Goal: Task Accomplishment & Management: Complete application form

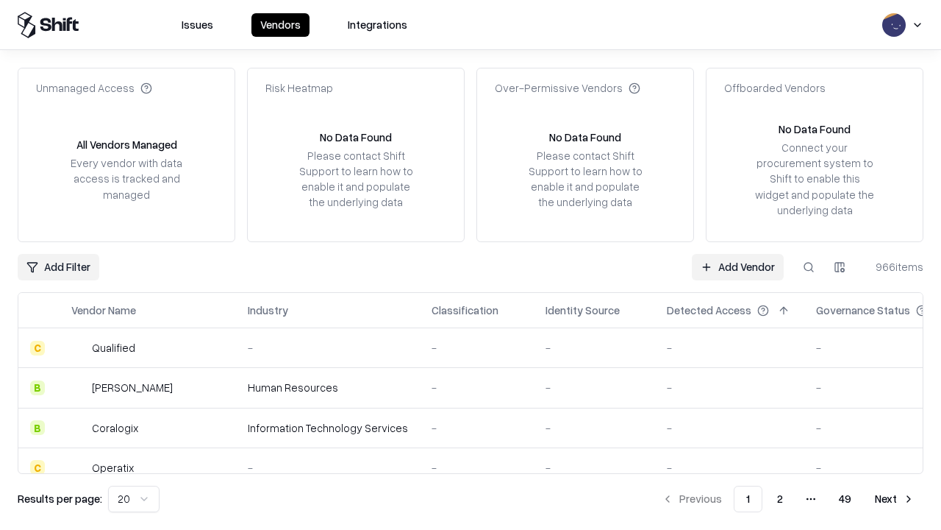
click at [738, 266] on link "Add Vendor" at bounding box center [738, 267] width 92 height 26
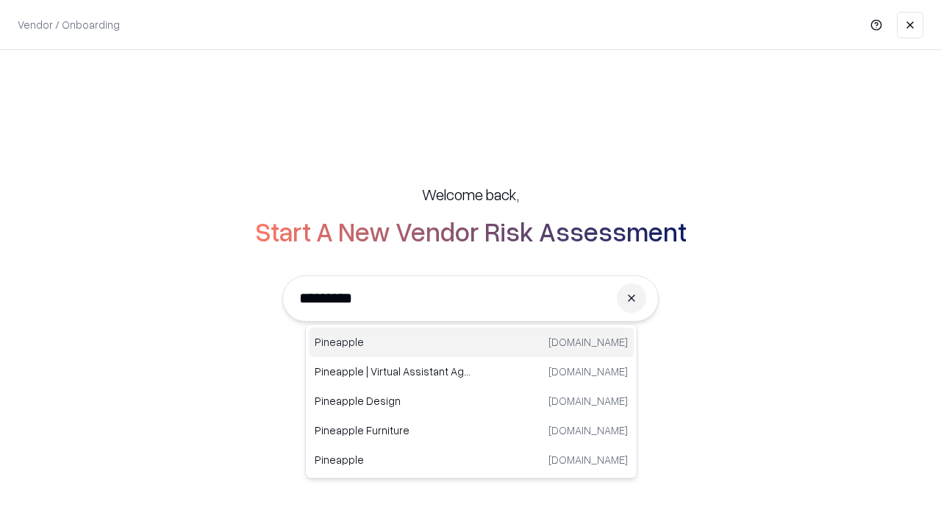
click at [471, 342] on div "Pineapple [DOMAIN_NAME]" at bounding box center [471, 341] width 325 height 29
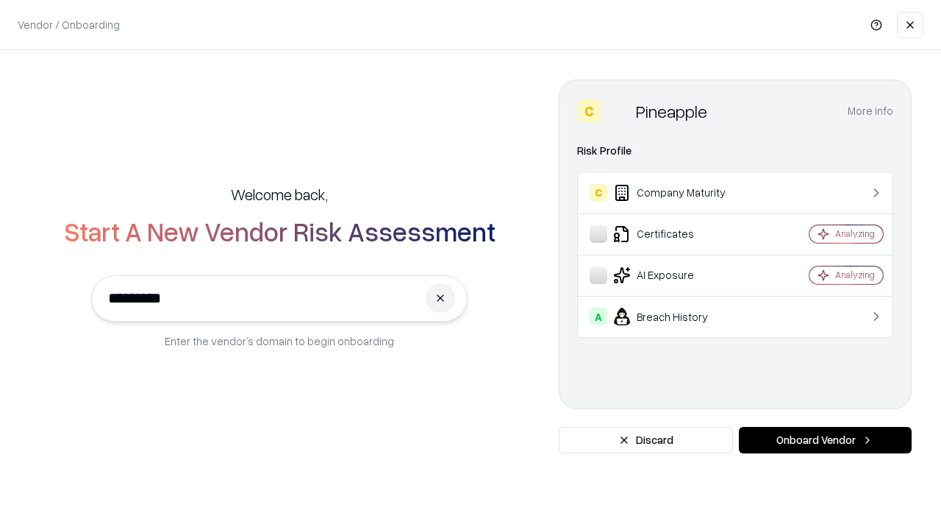
type input "*********"
click at [825, 440] on button "Onboard Vendor" at bounding box center [825, 440] width 173 height 26
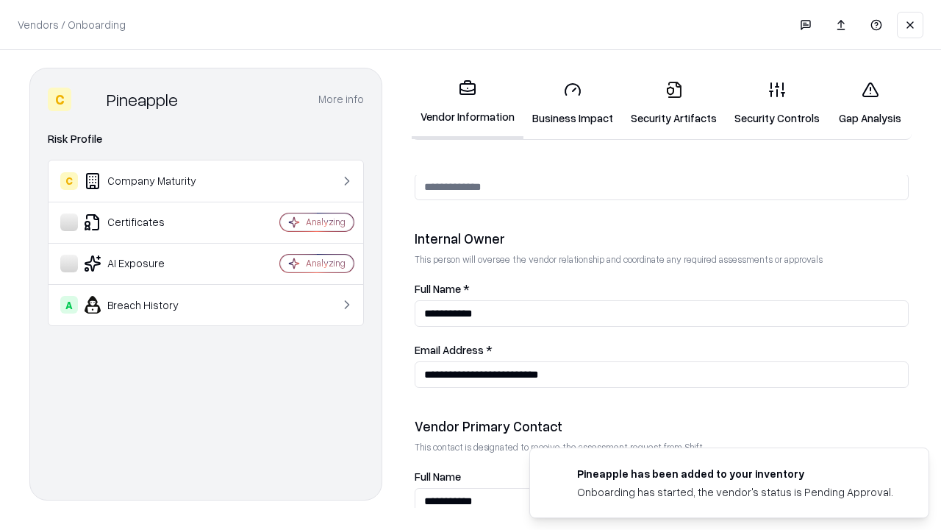
scroll to position [762, 0]
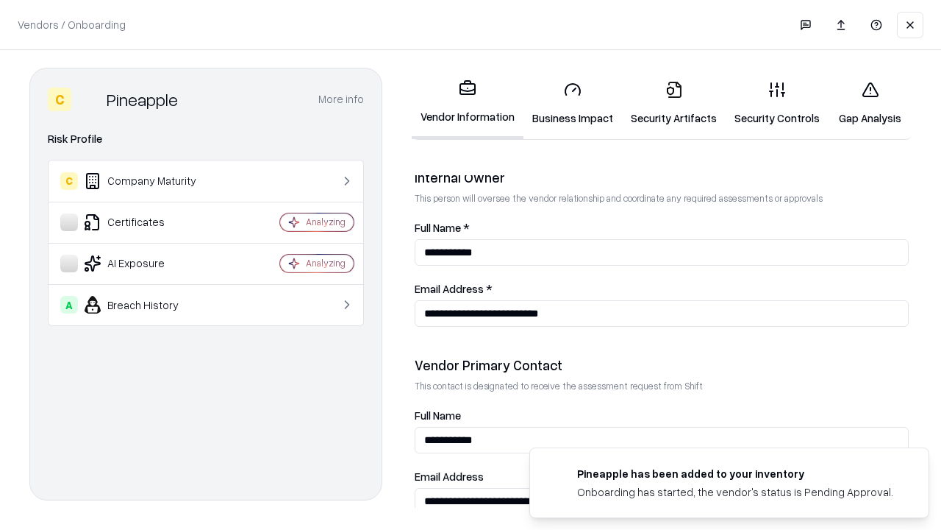
click at [573, 103] on link "Business Impact" at bounding box center [573, 103] width 99 height 68
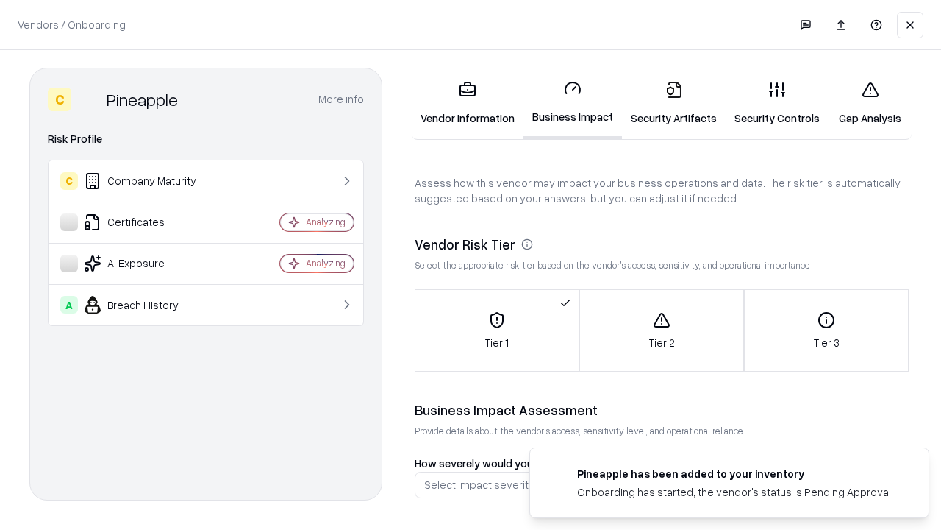
click at [674, 103] on link "Security Artifacts" at bounding box center [674, 103] width 104 height 68
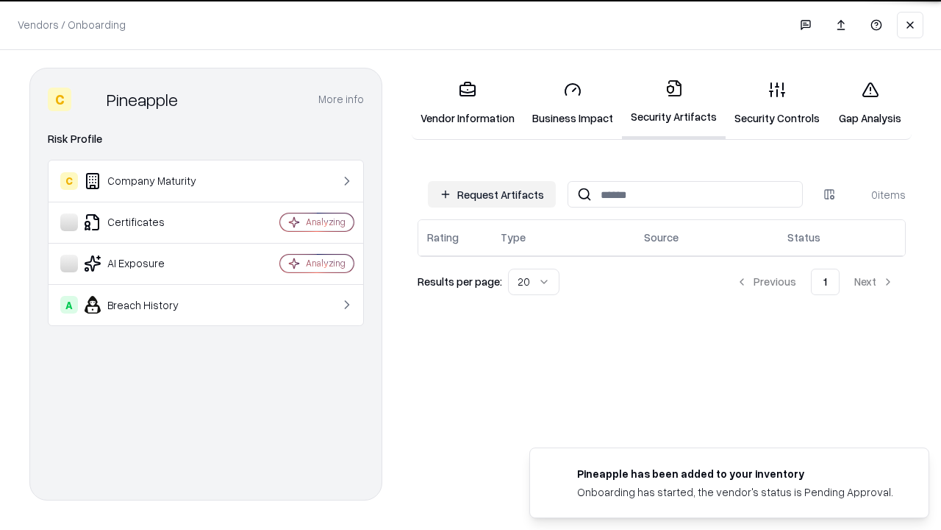
click at [492, 194] on button "Request Artifacts" at bounding box center [492, 194] width 128 height 26
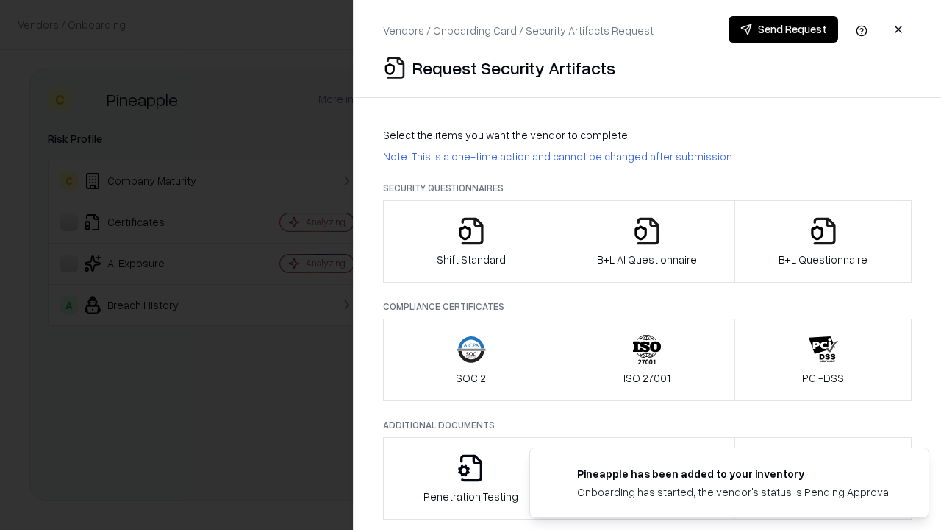
click at [471, 241] on icon "button" at bounding box center [471, 230] width 29 height 29
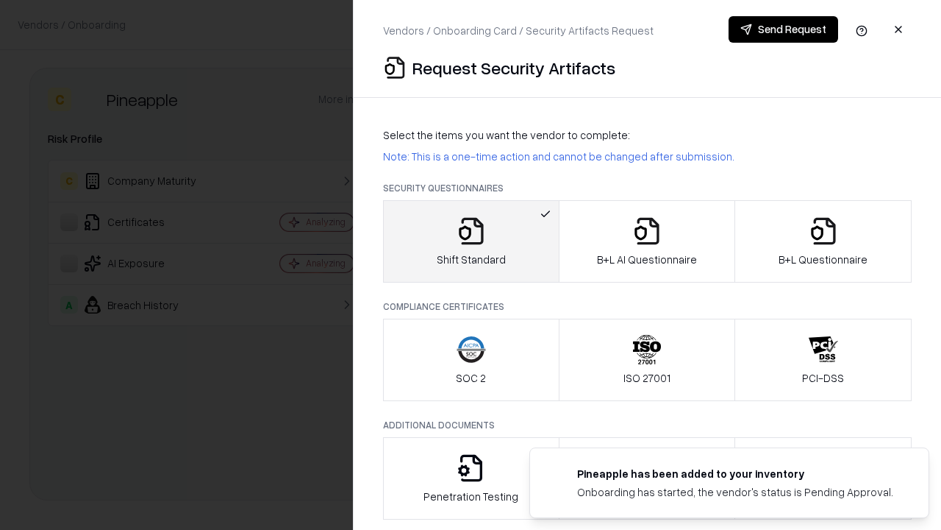
click at [783, 29] on button "Send Request" at bounding box center [784, 29] width 110 height 26
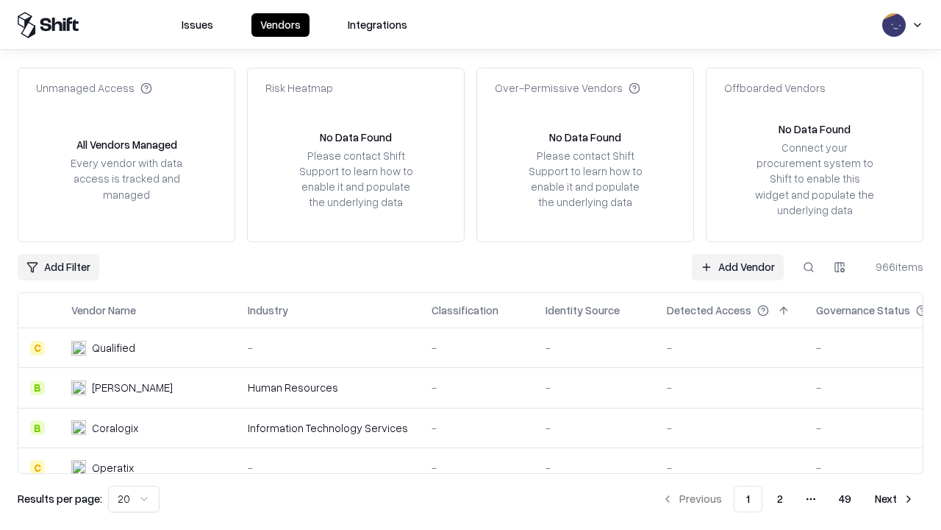
click at [809, 266] on button at bounding box center [809, 267] width 26 height 26
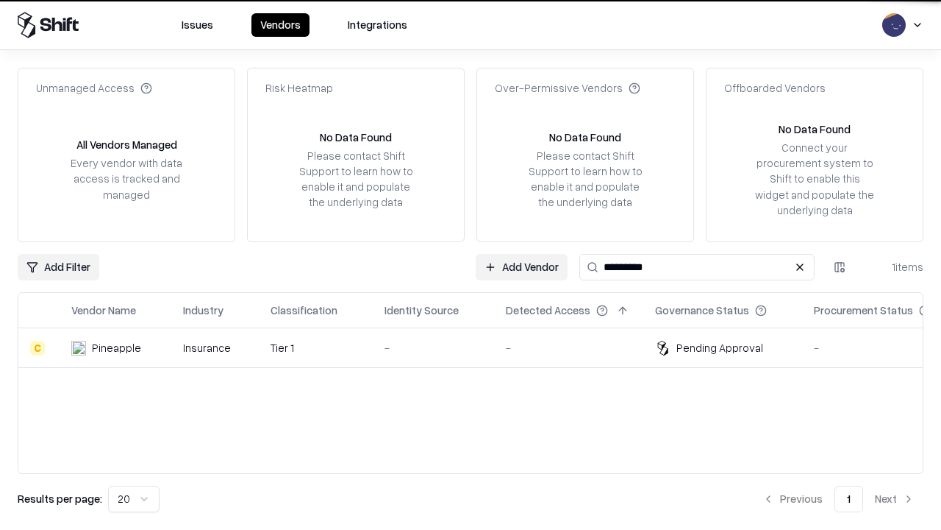
type input "*********"
click at [480, 347] on div "-" at bounding box center [434, 347] width 98 height 15
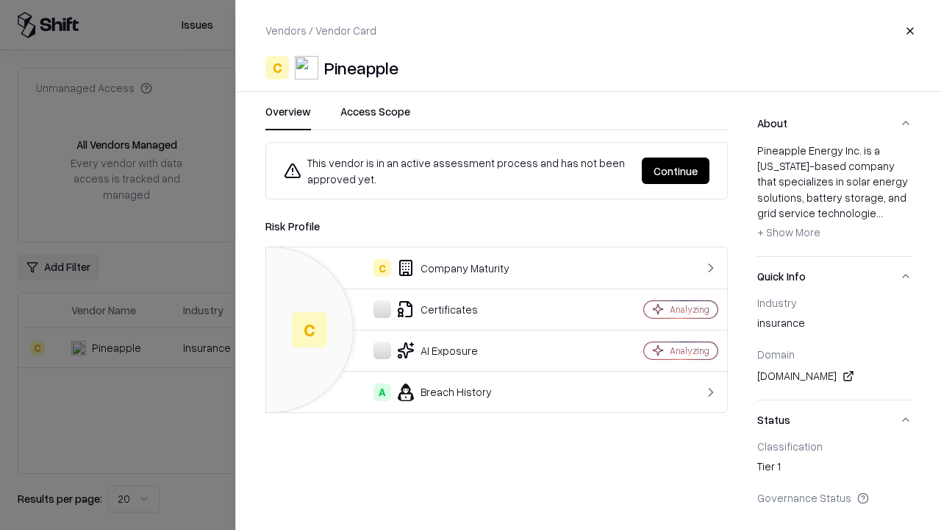
click at [676, 171] on button "Continue" at bounding box center [676, 170] width 68 height 26
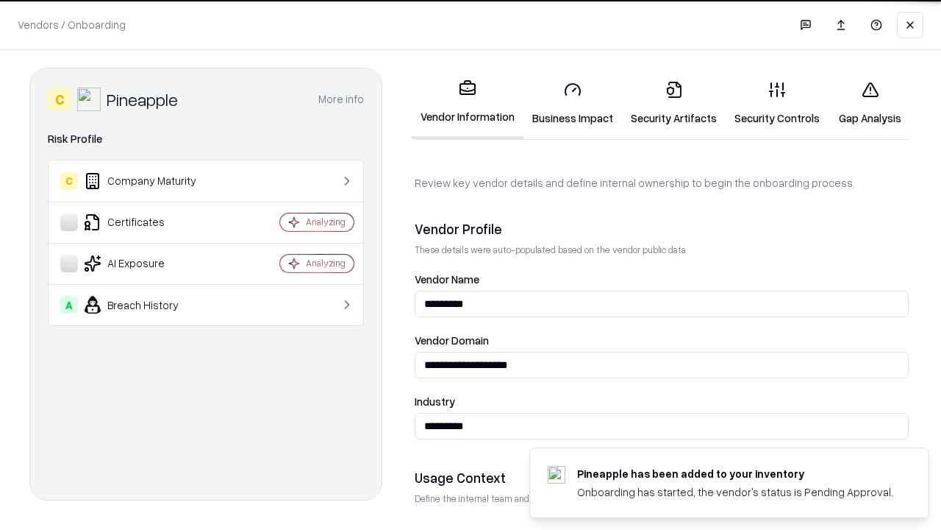
click at [674, 103] on link "Security Artifacts" at bounding box center [674, 103] width 104 height 68
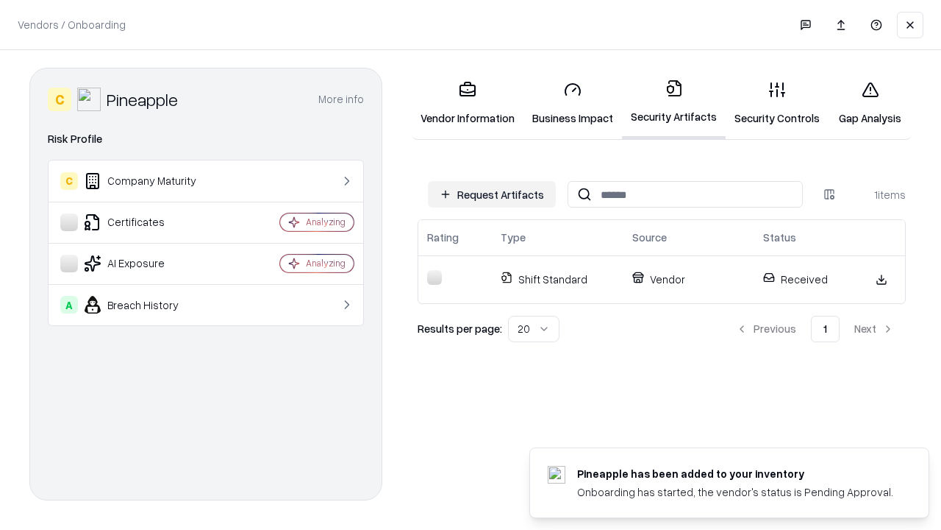
click at [777, 103] on link "Security Controls" at bounding box center [777, 103] width 103 height 68
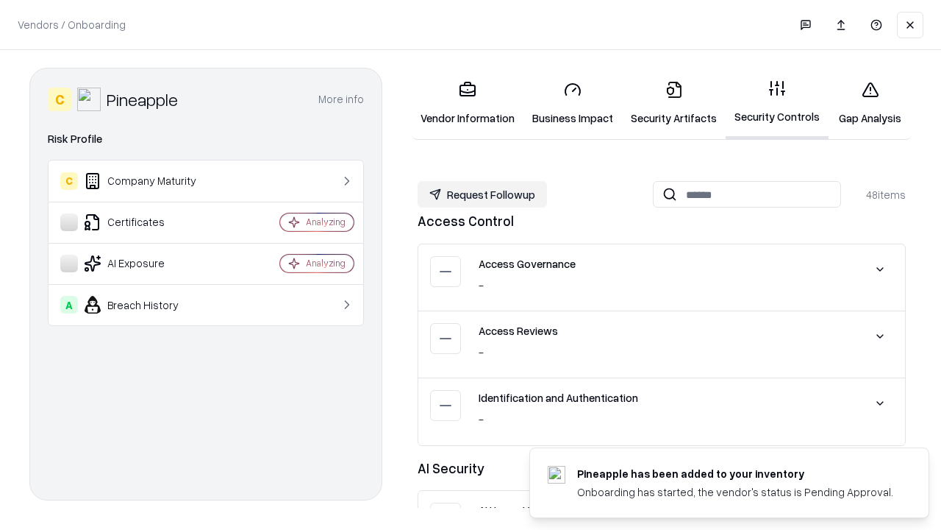
click at [483, 194] on button "Request Followup" at bounding box center [482, 194] width 129 height 26
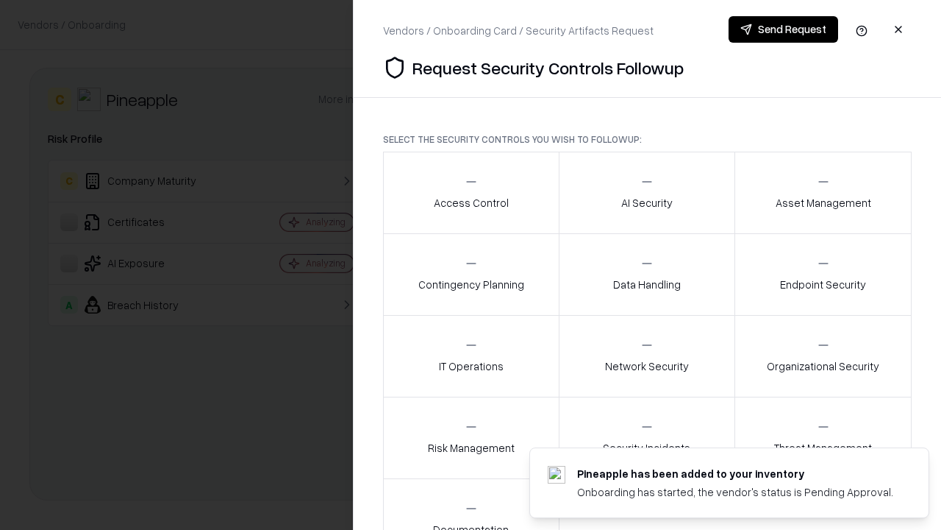
click at [471, 193] on div "Access Control" at bounding box center [471, 192] width 75 height 36
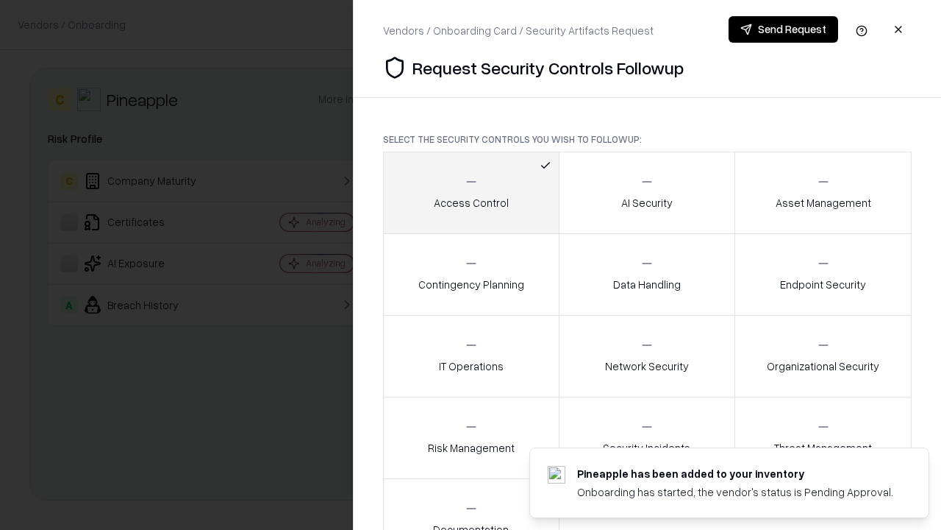
click at [783, 29] on button "Send Request" at bounding box center [784, 29] width 110 height 26
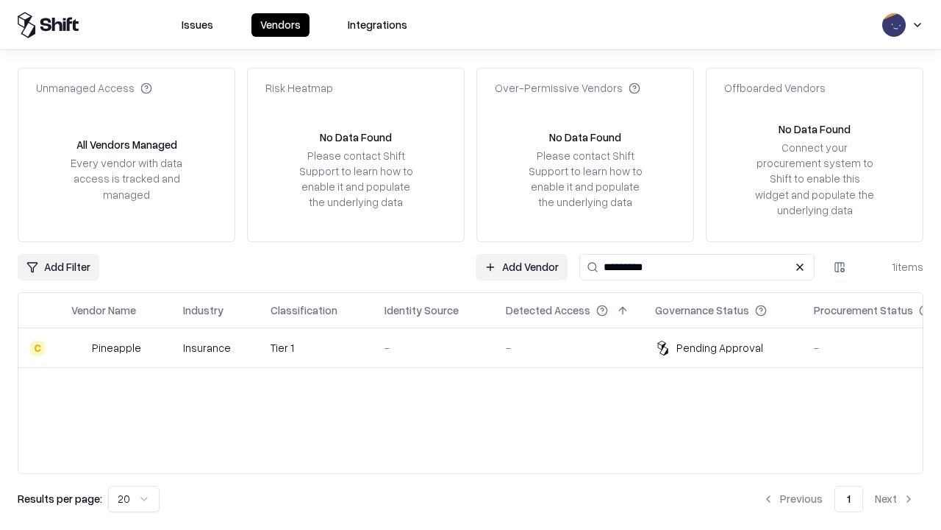
type input "*********"
click at [480, 347] on div "-" at bounding box center [434, 347] width 98 height 15
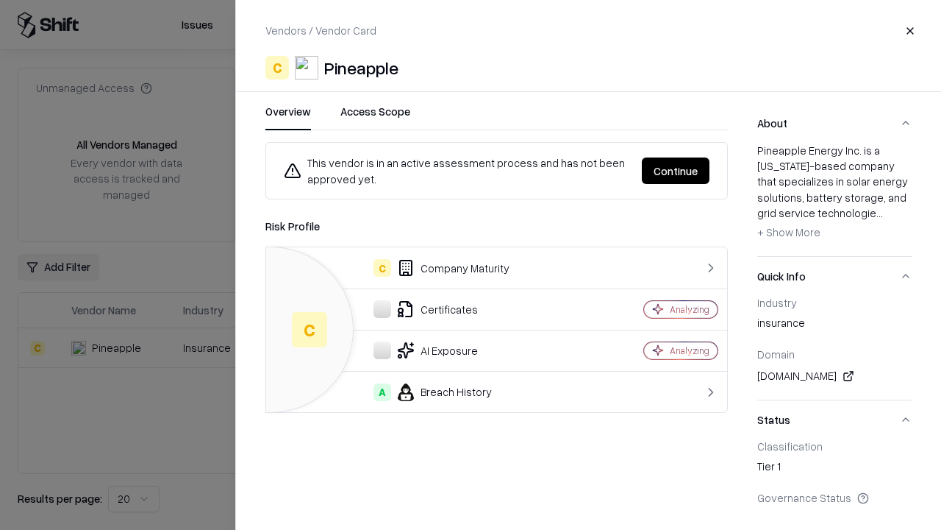
click at [676, 171] on button "Continue" at bounding box center [676, 170] width 68 height 26
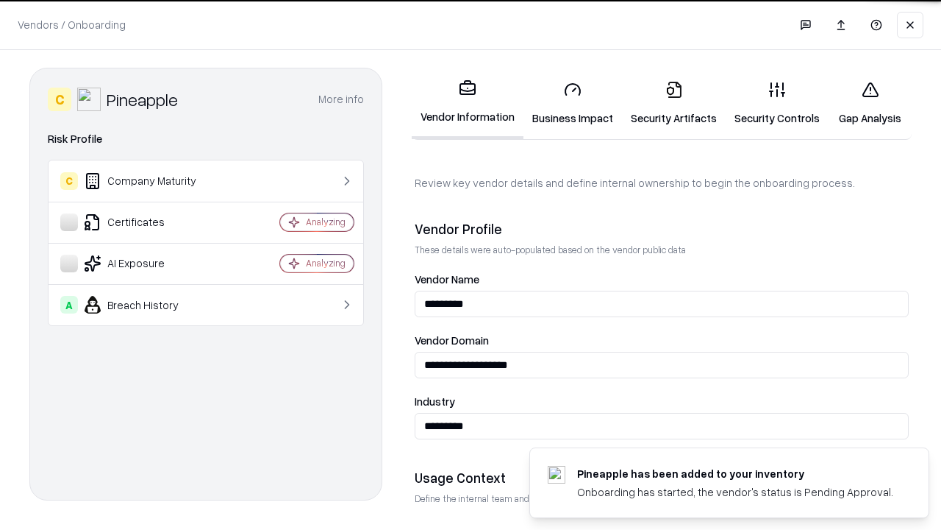
click at [870, 103] on link "Gap Analysis" at bounding box center [870, 103] width 83 height 68
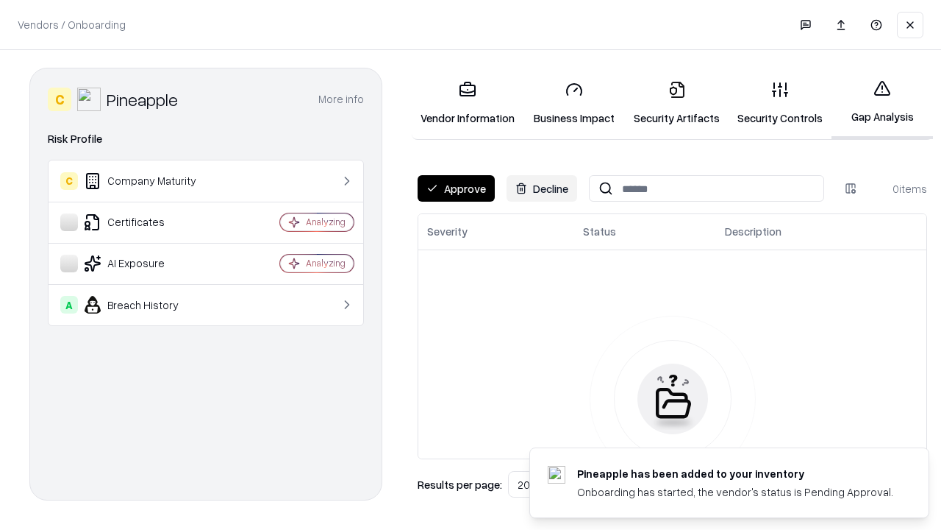
click at [456, 188] on button "Approve" at bounding box center [456, 188] width 77 height 26
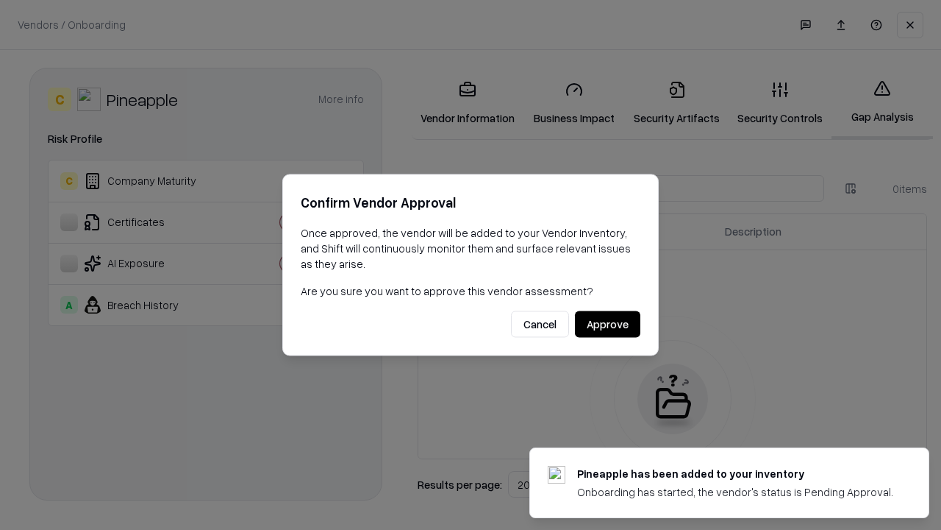
click at [608, 324] on button "Approve" at bounding box center [607, 324] width 65 height 26
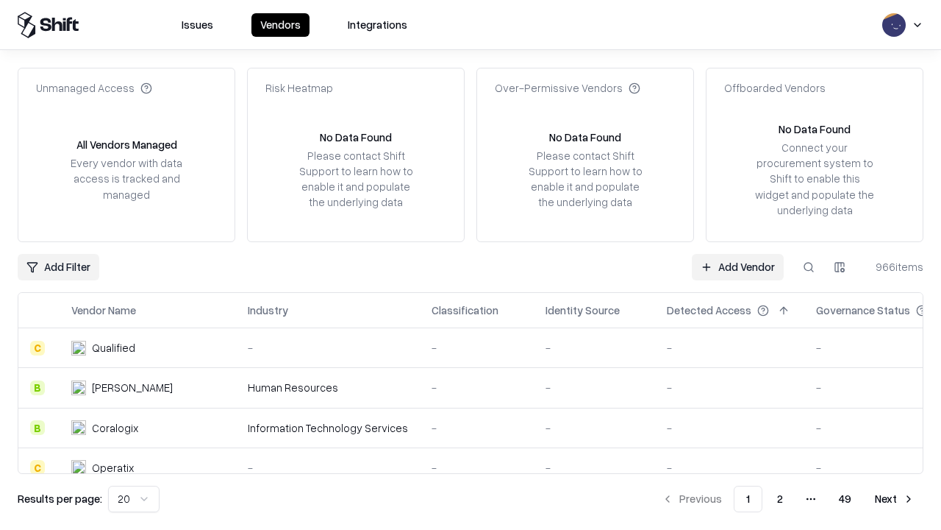
type input "*********"
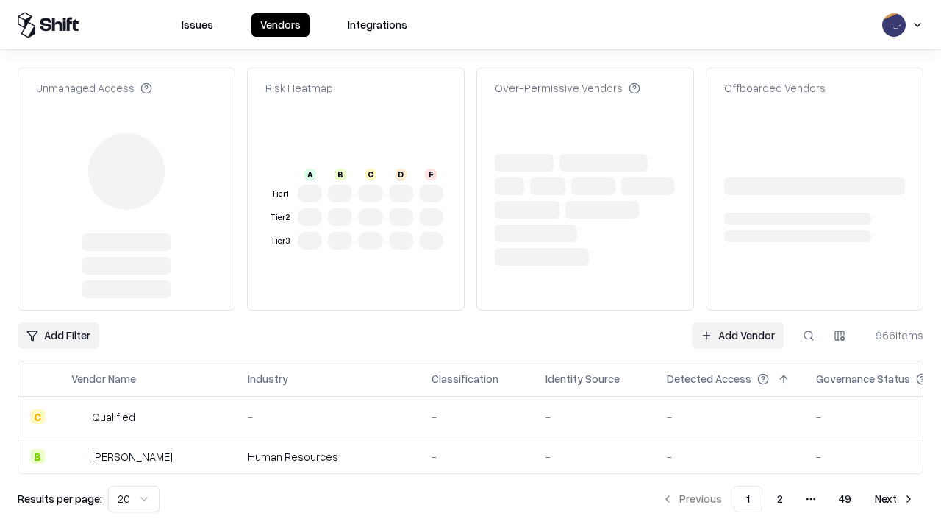
click at [738, 322] on link "Add Vendor" at bounding box center [738, 335] width 92 height 26
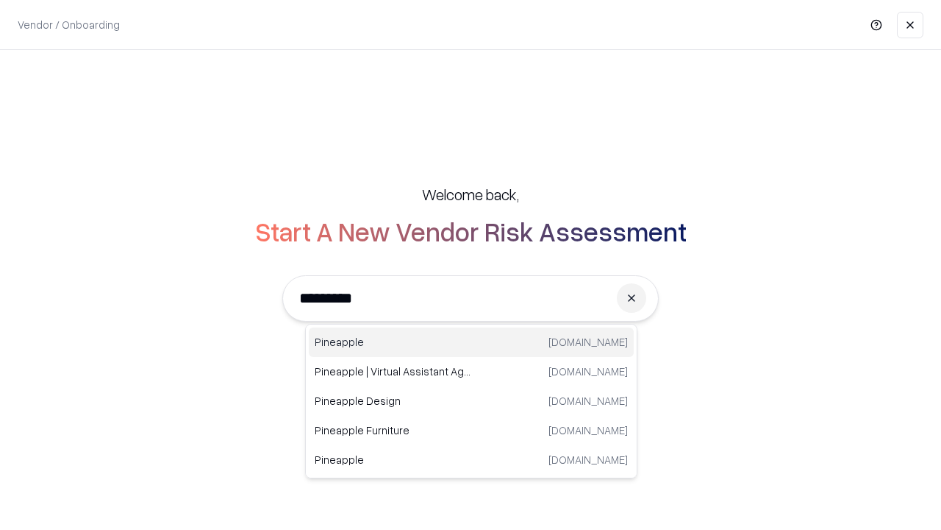
click at [471, 342] on div "Pineapple [DOMAIN_NAME]" at bounding box center [471, 341] width 325 height 29
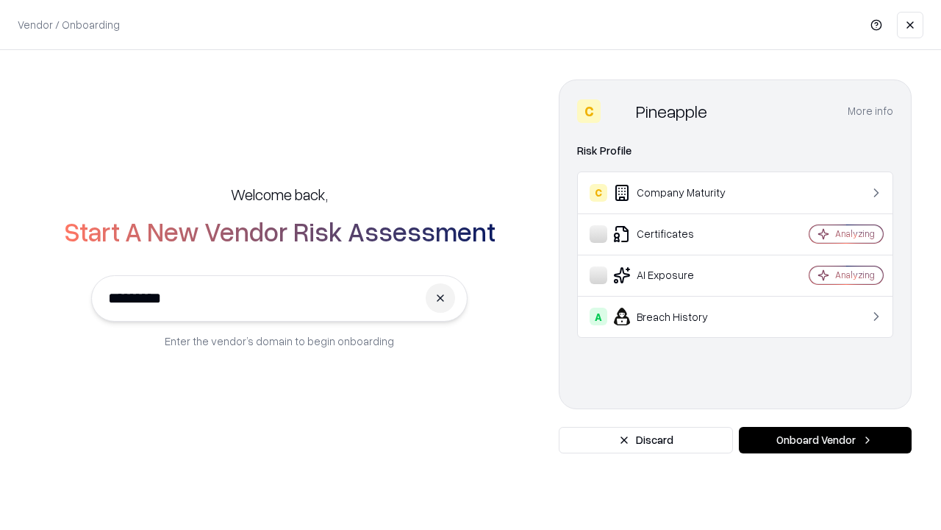
type input "*********"
click at [825, 440] on button "Onboard Vendor" at bounding box center [825, 440] width 173 height 26
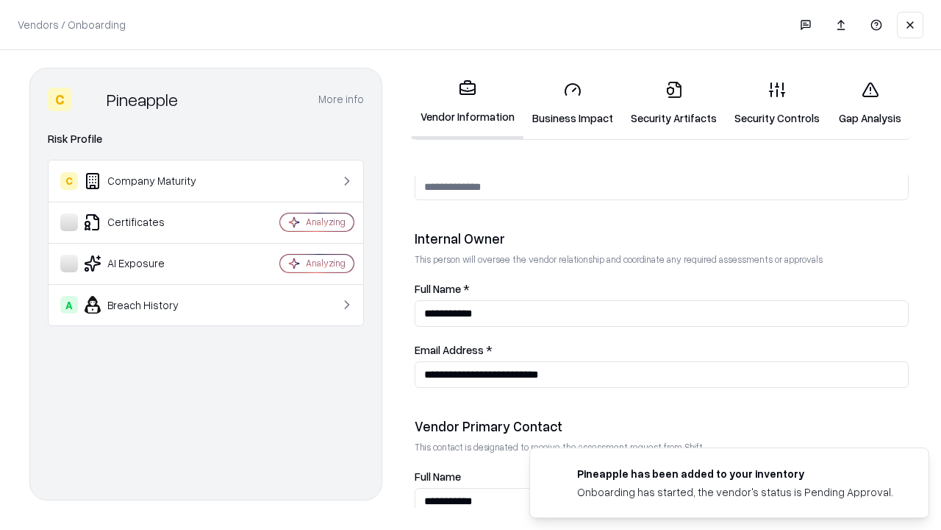
scroll to position [762, 0]
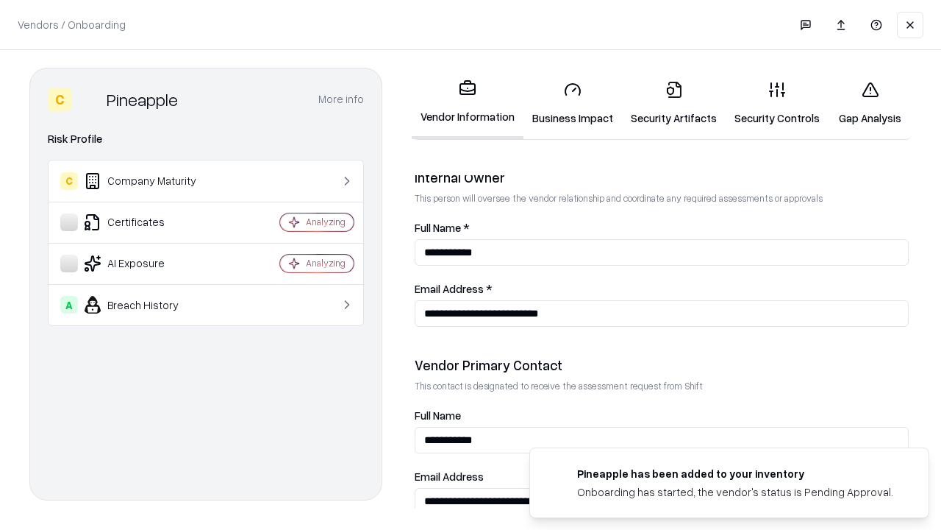
click at [870, 103] on link "Gap Analysis" at bounding box center [870, 103] width 83 height 68
